Goal: Transaction & Acquisition: Purchase product/service

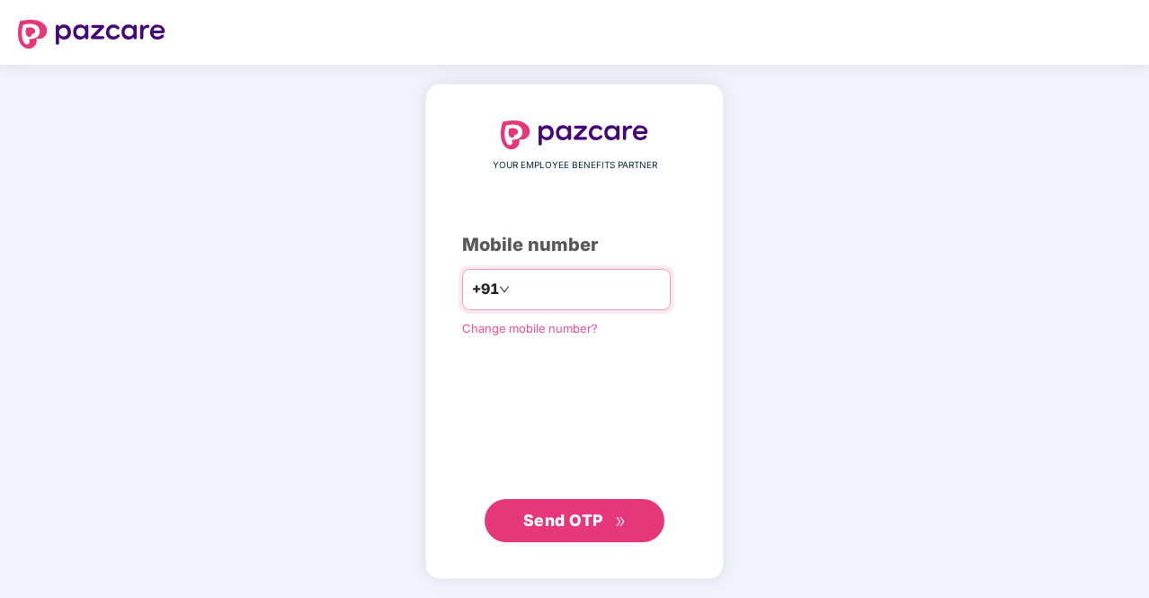
click at [534, 282] on input "number" at bounding box center [588, 289] width 148 height 29
type input "**********"
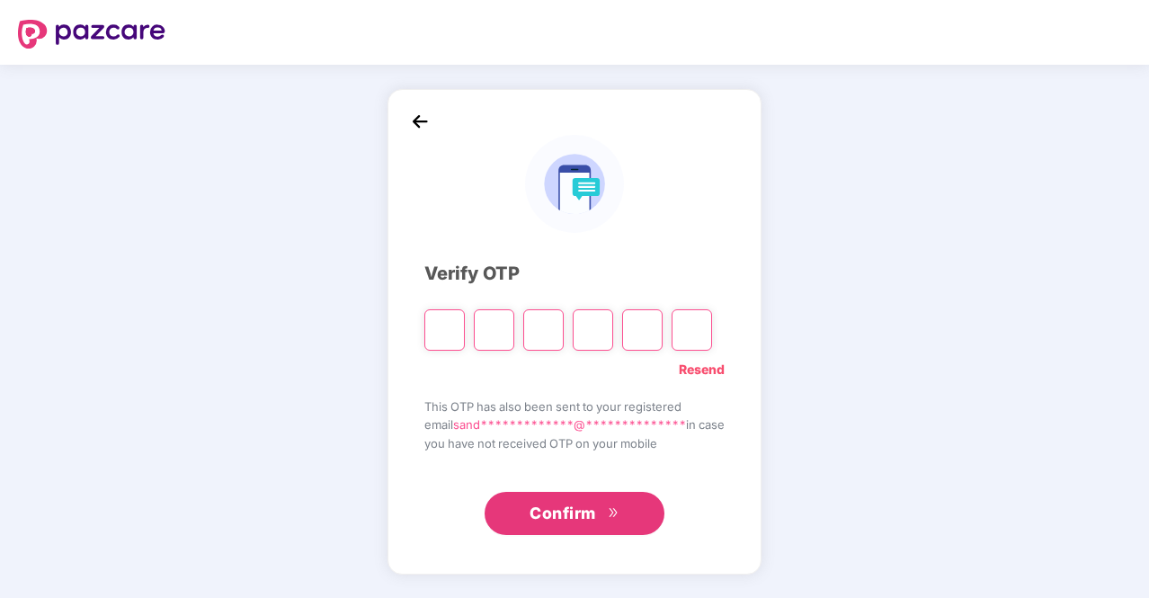
type input "*"
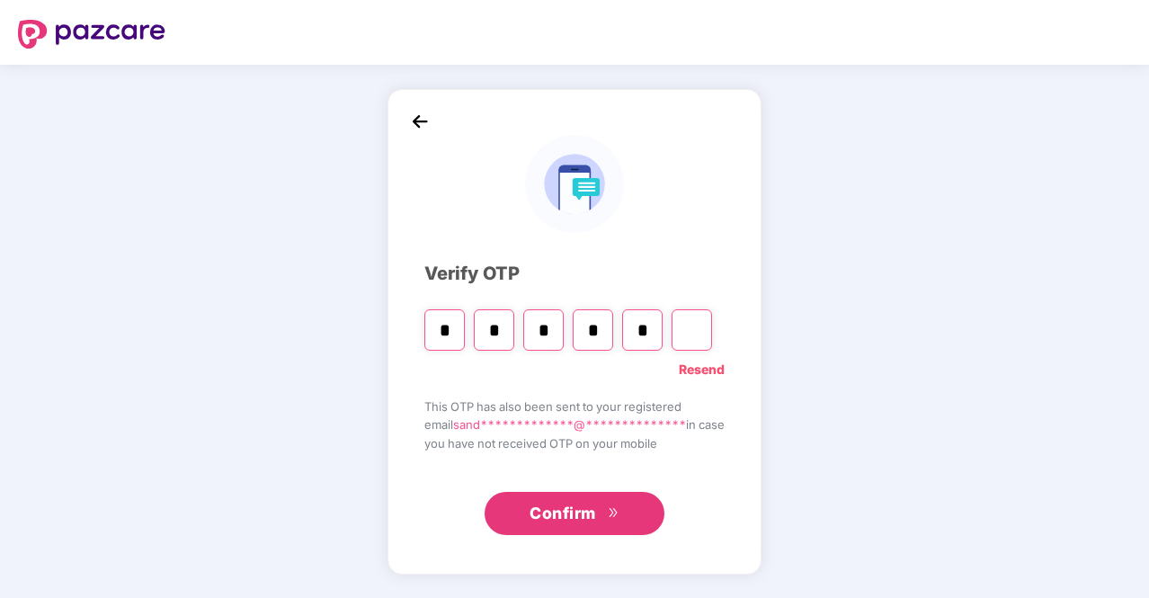
type input "*"
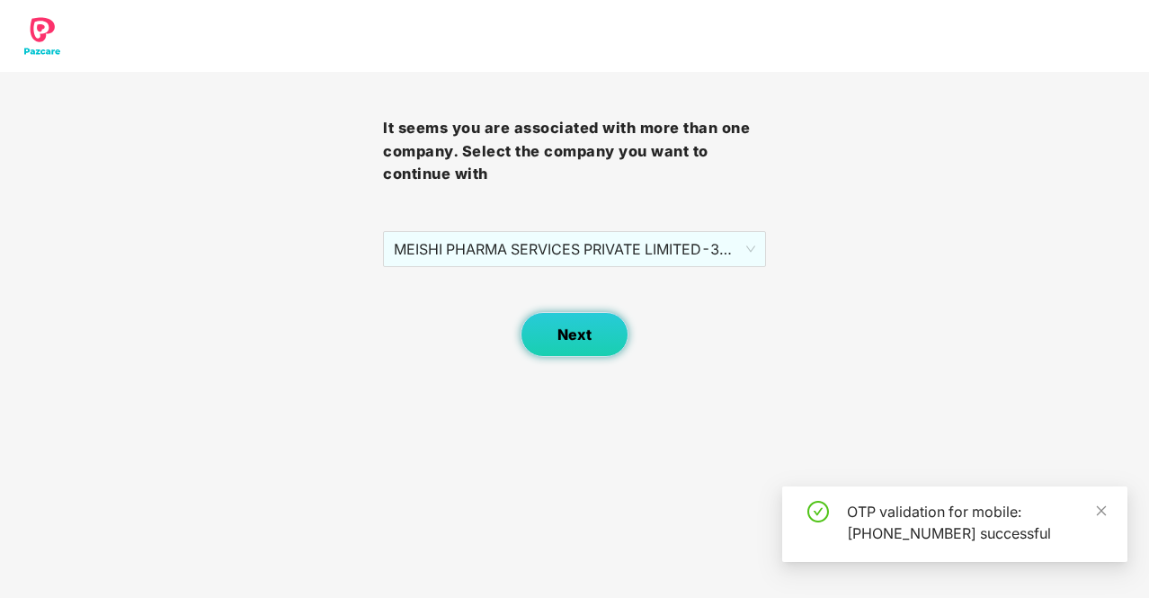
click at [585, 327] on span "Next" at bounding box center [575, 334] width 34 height 17
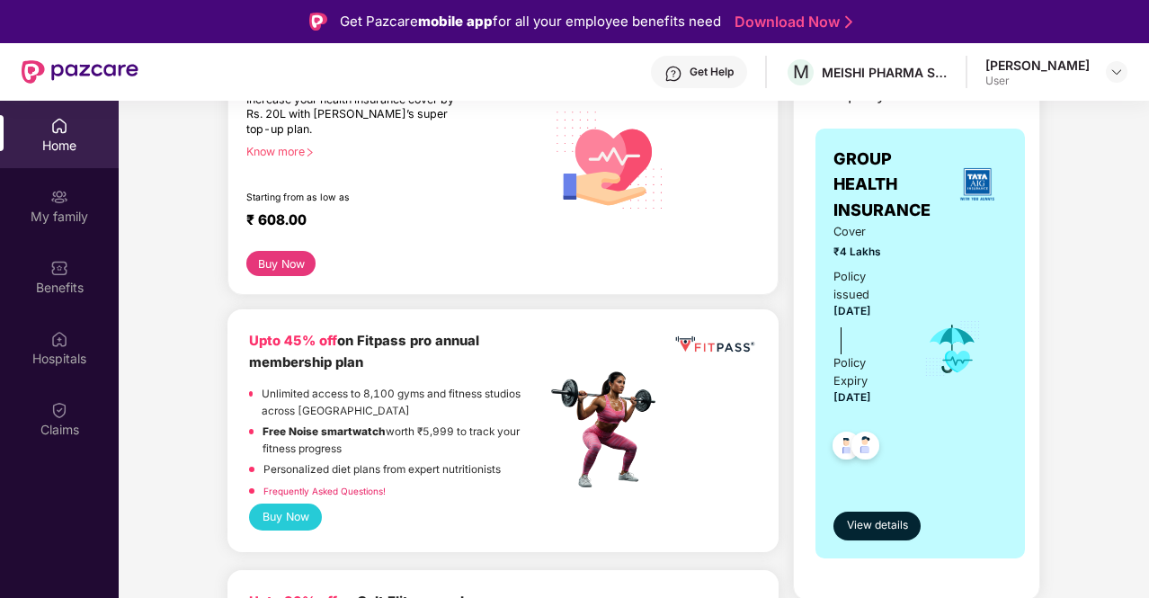
scroll to position [283, 0]
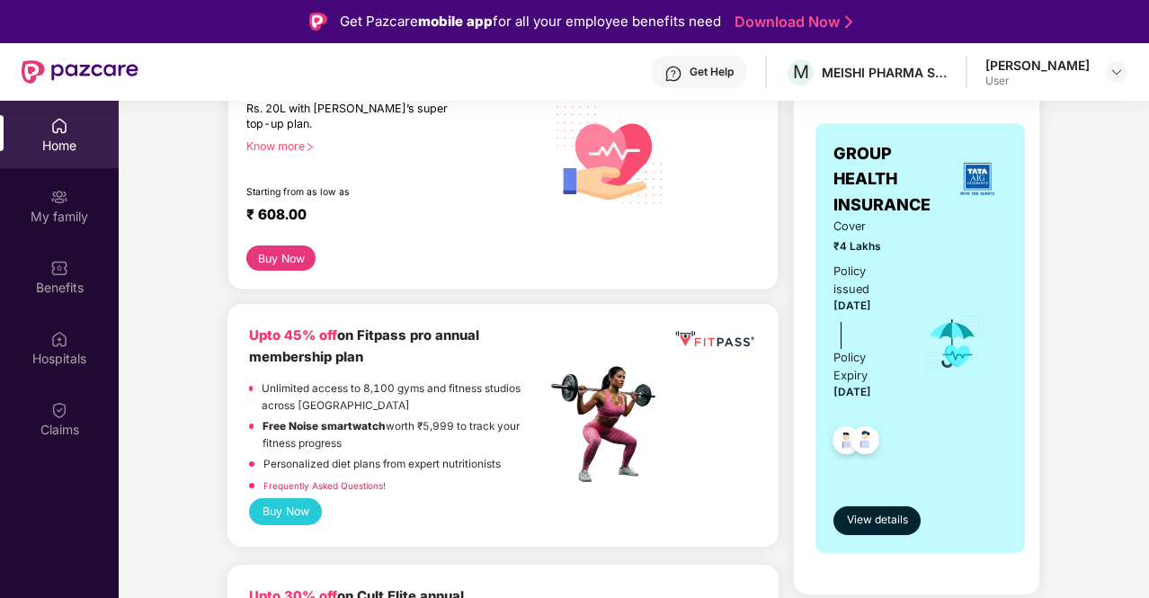
click at [318, 512] on button "Buy Now" at bounding box center [285, 511] width 73 height 26
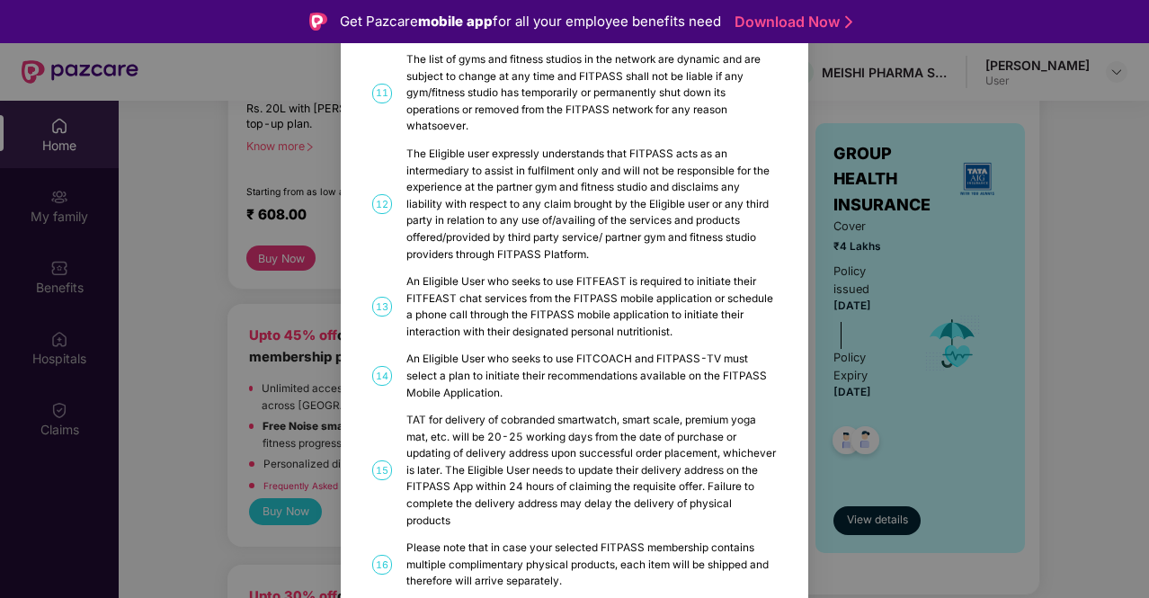
scroll to position [908, 0]
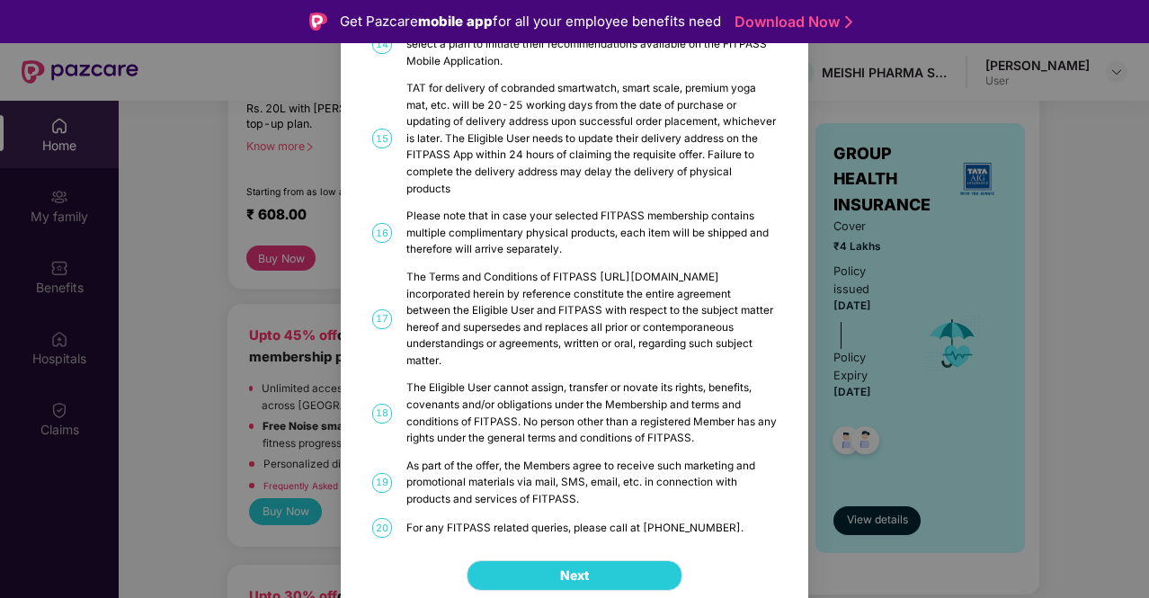
click at [583, 571] on button "Next" at bounding box center [575, 575] width 216 height 31
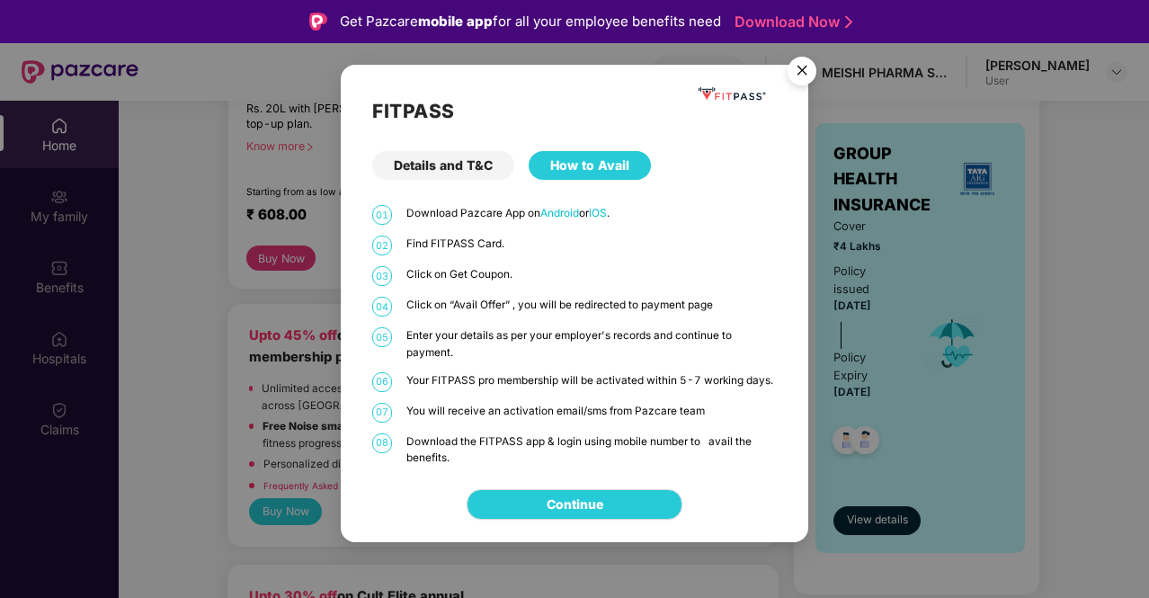
scroll to position [0, 0]
click at [604, 506] on link "Continue" at bounding box center [575, 505] width 57 height 20
click at [799, 67] on img "Close" at bounding box center [802, 74] width 50 height 50
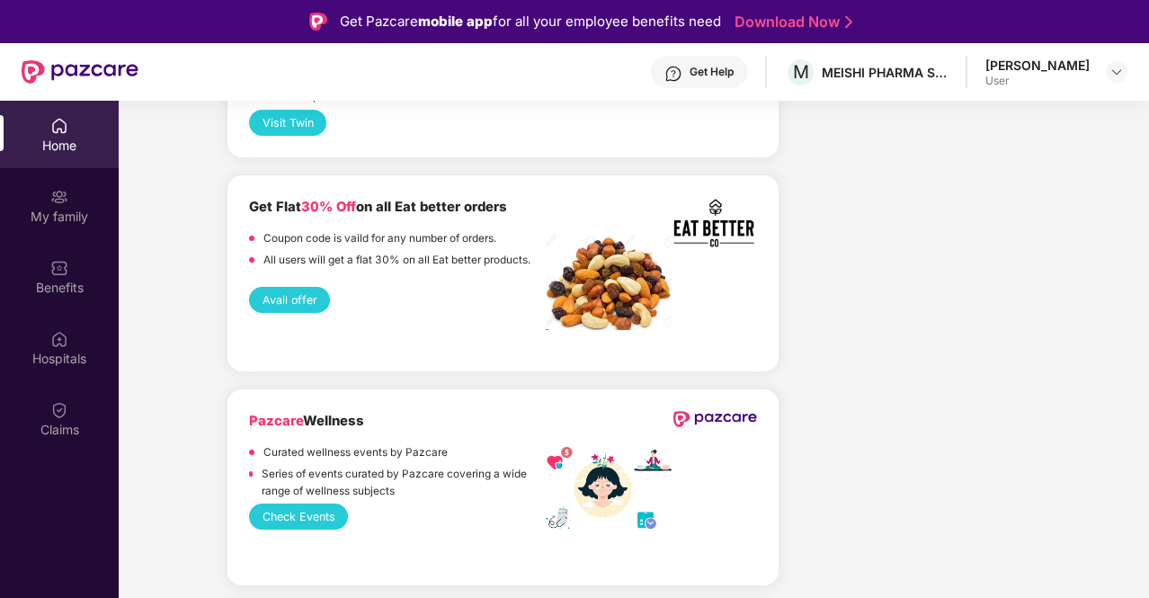
scroll to position [2322, 0]
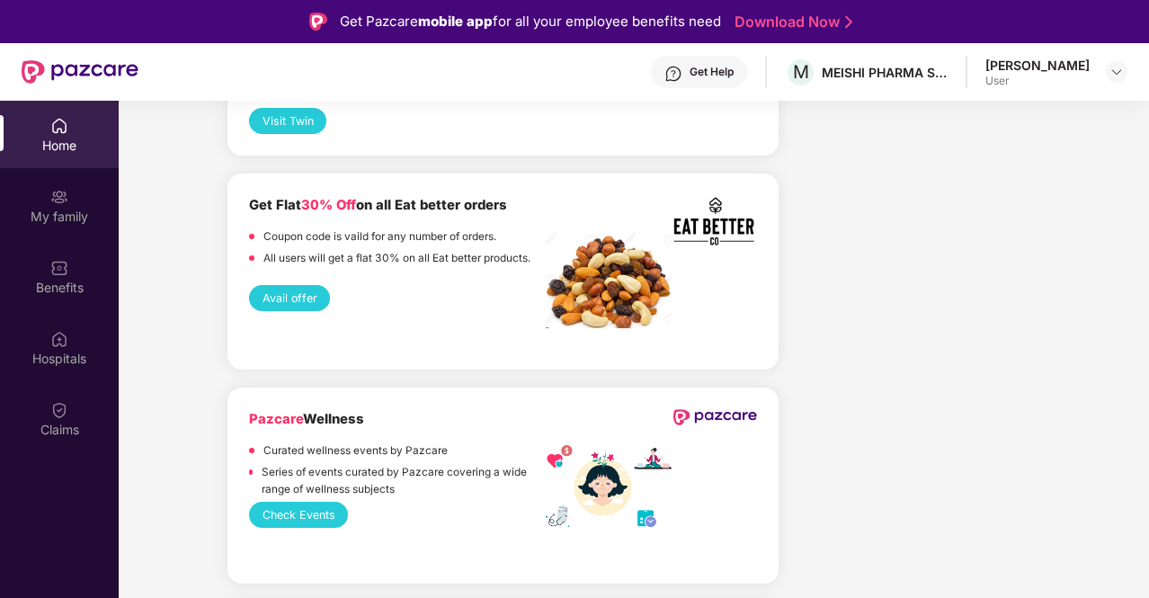
click at [279, 311] on button "Avail offer" at bounding box center [289, 298] width 81 height 26
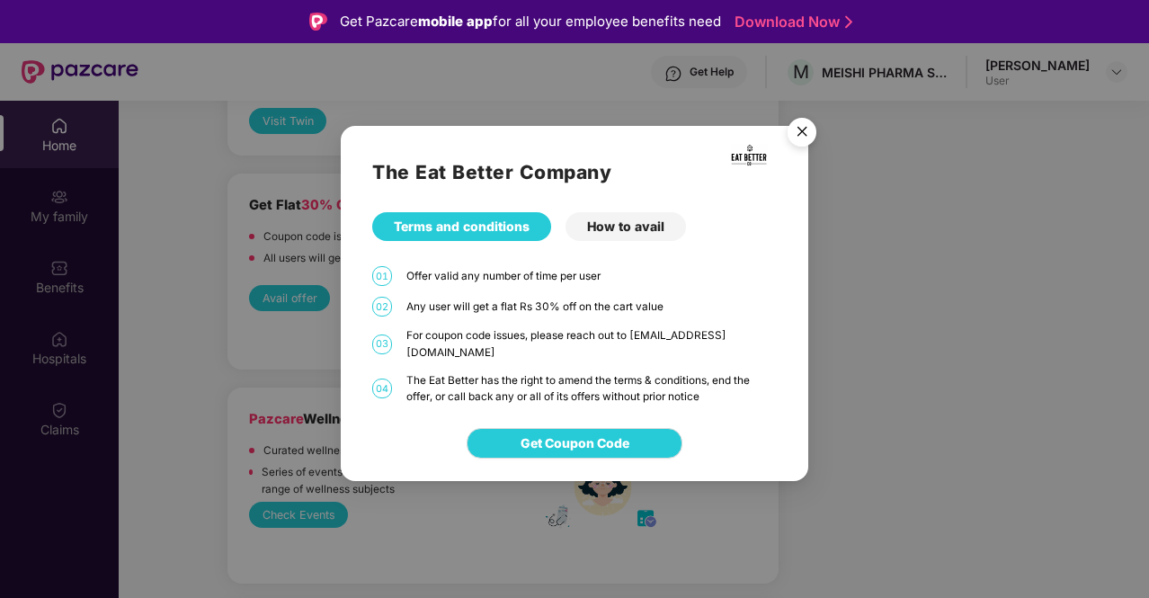
click at [646, 224] on div "How to avail" at bounding box center [626, 226] width 121 height 29
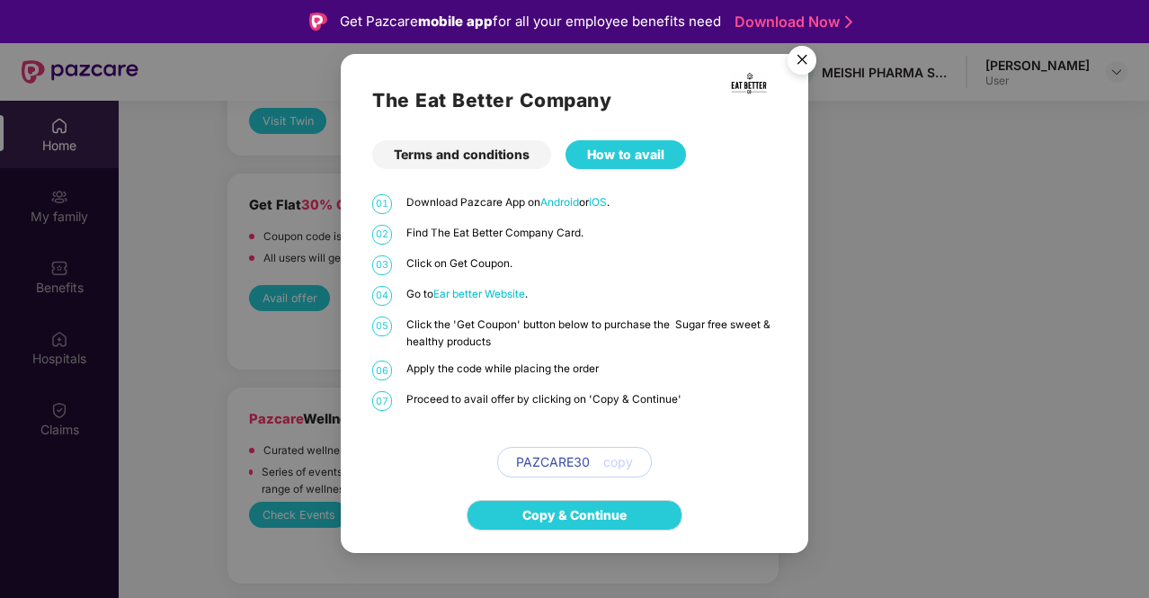
click at [815, 59] on img "Close" at bounding box center [802, 63] width 50 height 50
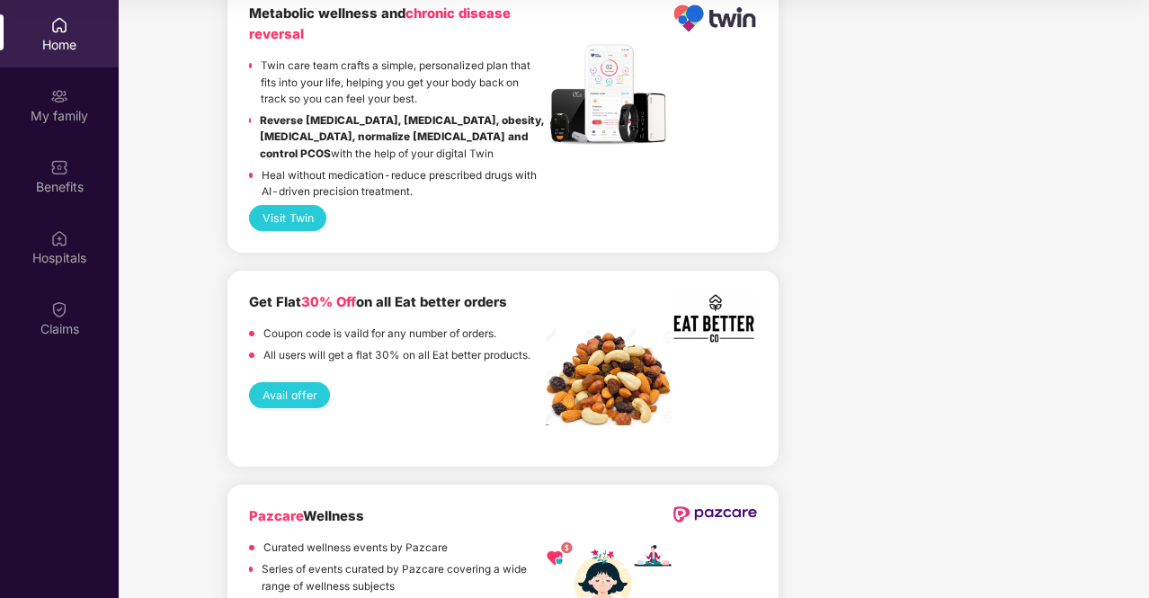
scroll to position [2112, 0]
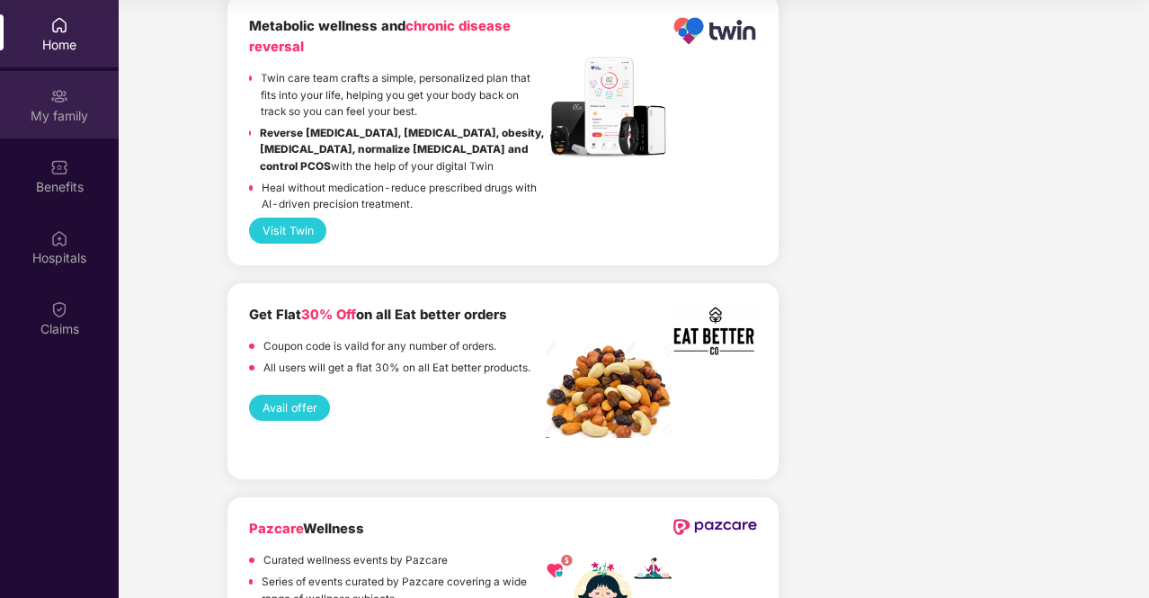
click at [62, 103] on img at bounding box center [59, 96] width 18 height 18
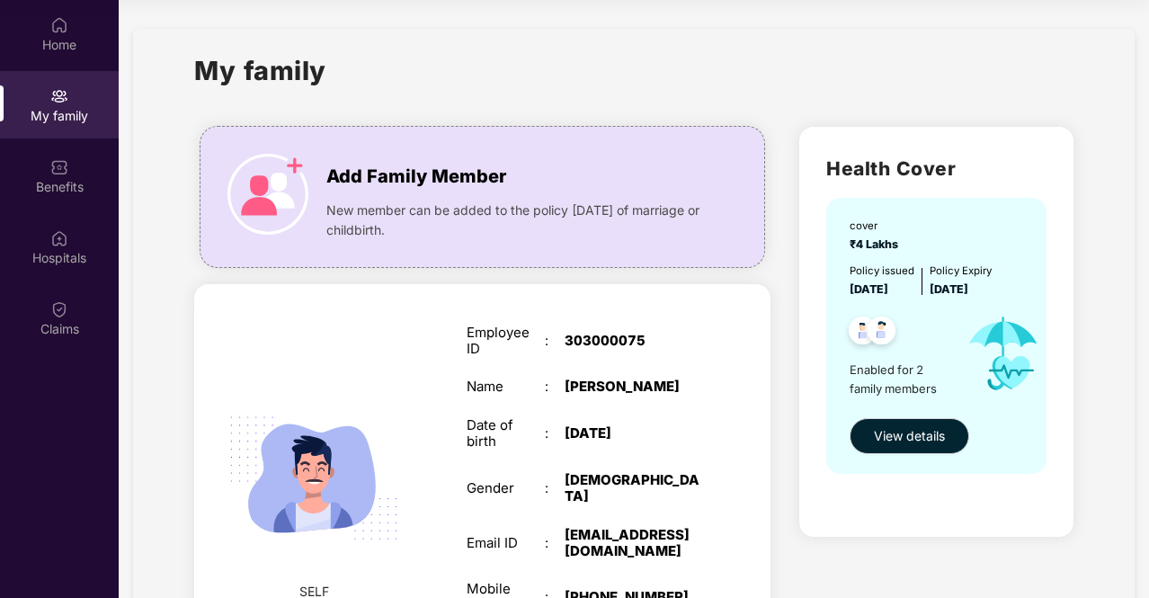
scroll to position [0, 0]
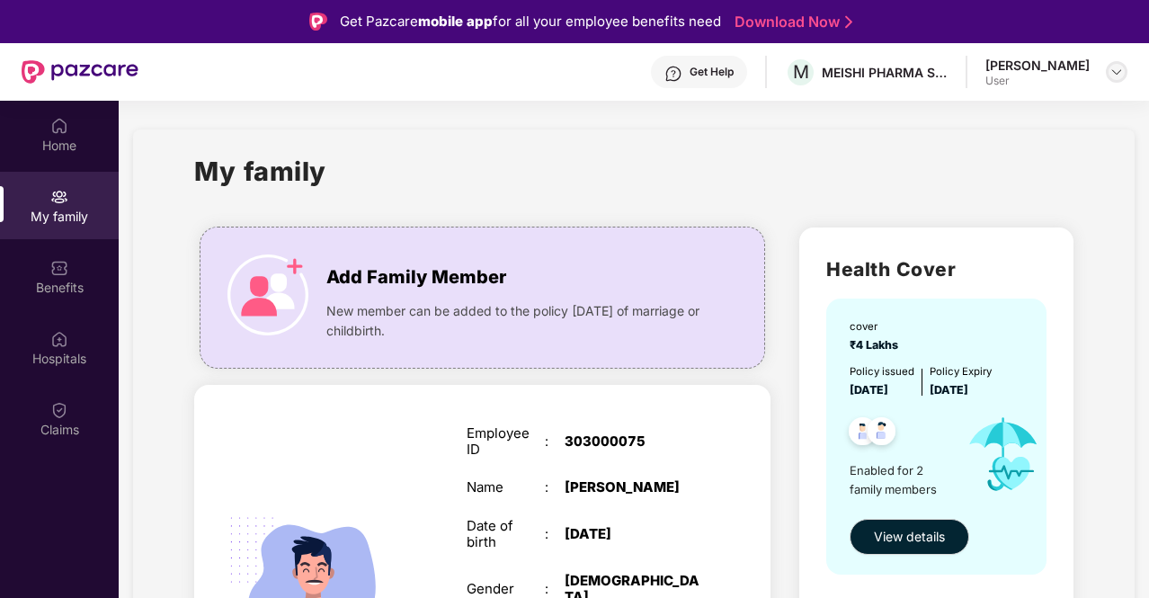
click at [1112, 77] on img at bounding box center [1117, 72] width 14 height 14
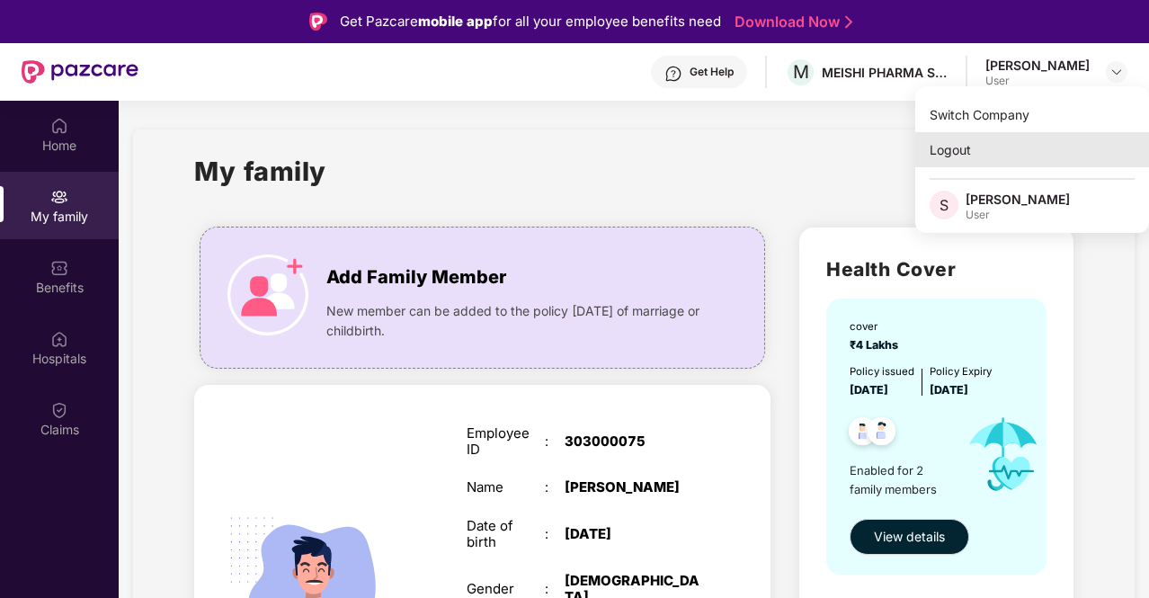
click at [946, 151] on div "Logout" at bounding box center [1033, 149] width 234 height 35
